Goal: Information Seeking & Learning: Learn about a topic

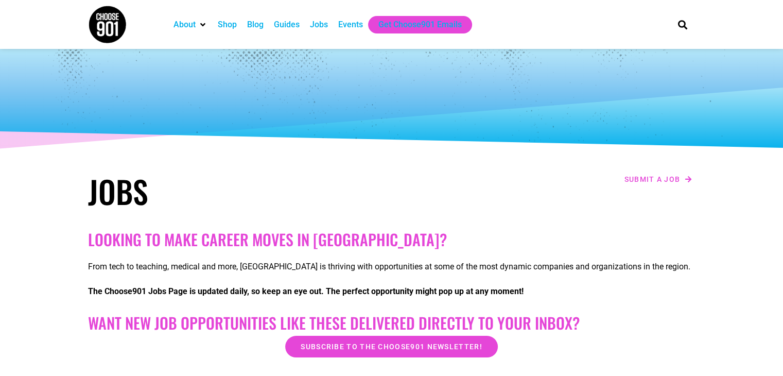
click at [319, 23] on div "Jobs" at bounding box center [319, 25] width 18 height 12
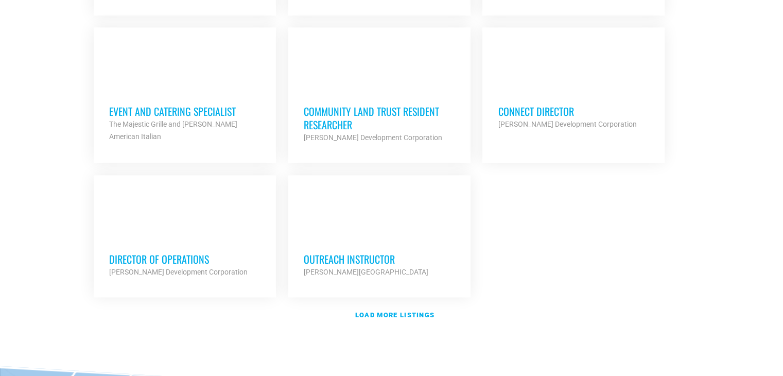
scroll to position [1236, 0]
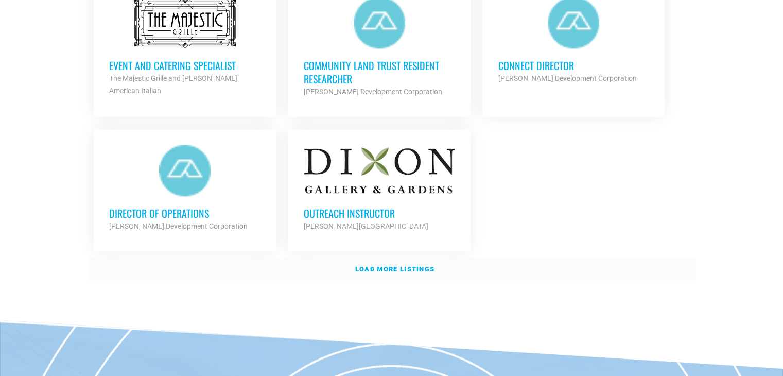
click at [392, 265] on strong "Load more listings" at bounding box center [394, 269] width 79 height 8
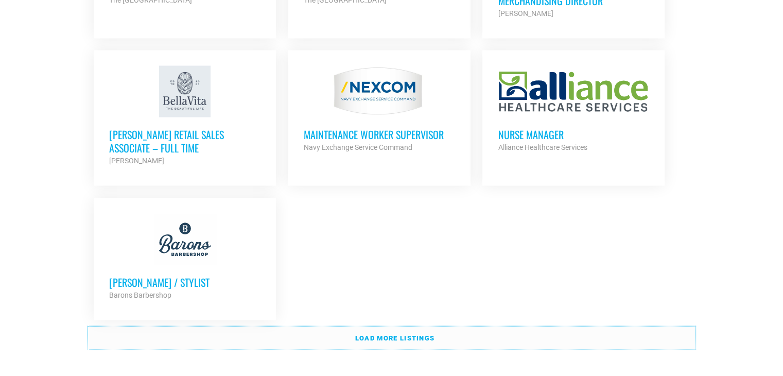
scroll to position [2215, 0]
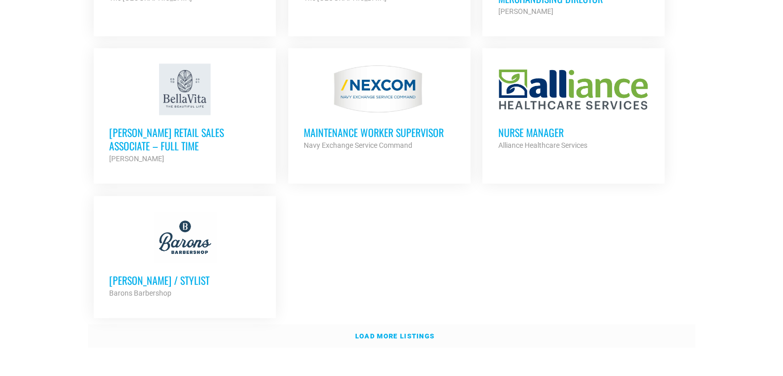
click at [394, 332] on strong "Load more listings" at bounding box center [394, 336] width 79 height 8
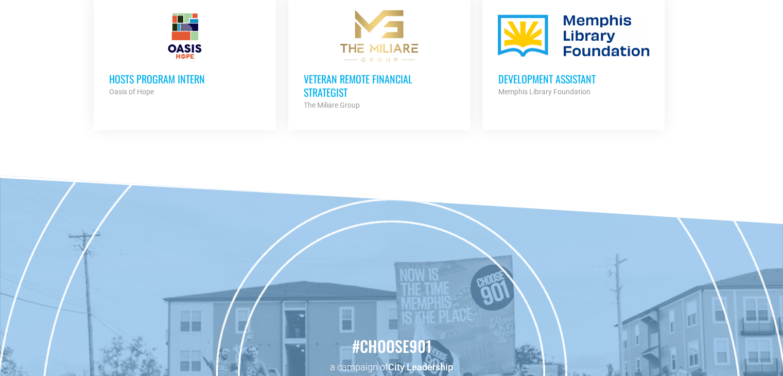
scroll to position [3193, 0]
